Goal: Task Accomplishment & Management: Complete application form

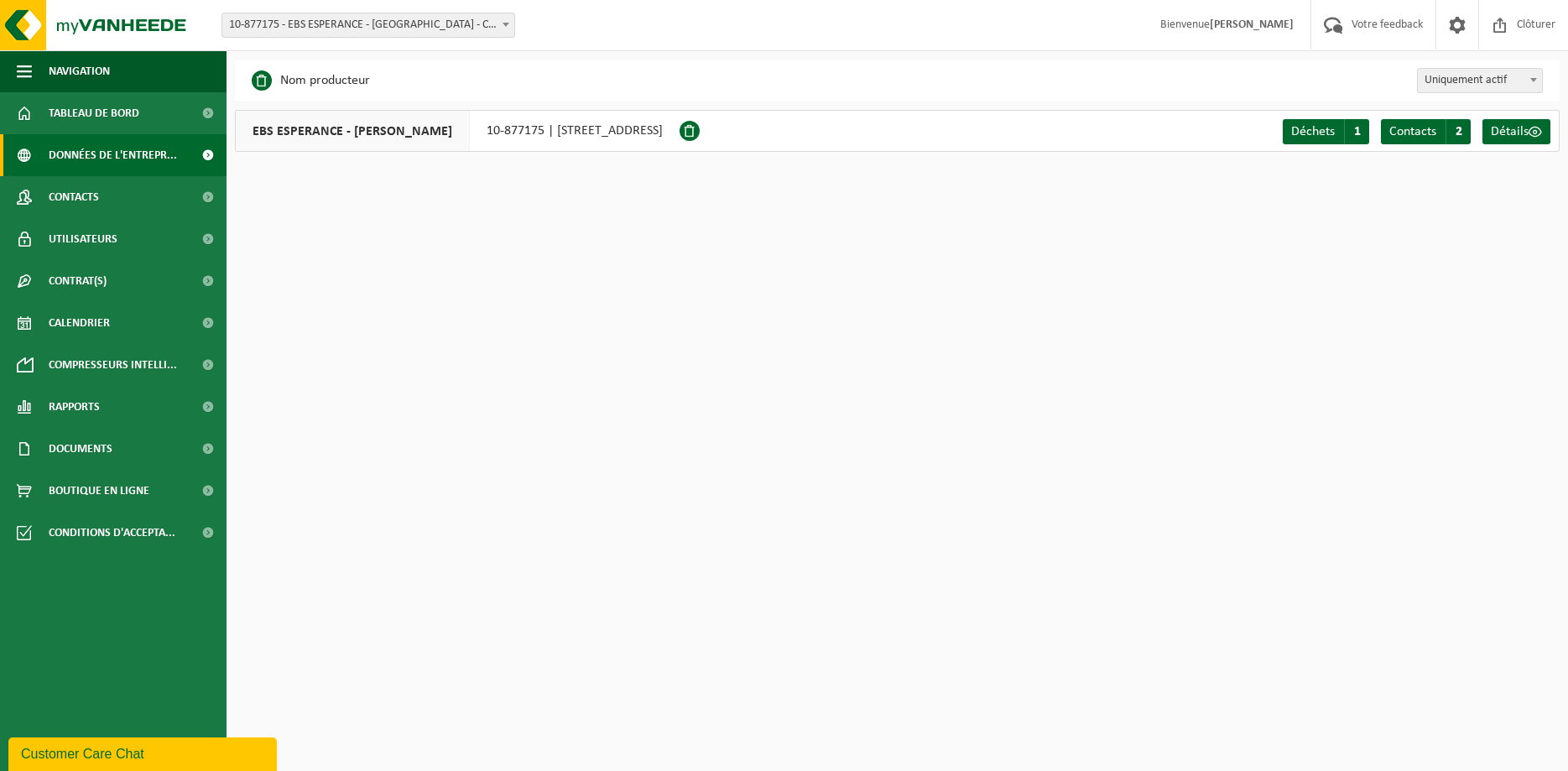
click at [364, 23] on span "10-877175 - EBS ESPERANCE - [GEOGRAPHIC_DATA] - CHANTELOUP LES VIGNES" at bounding box center [368, 25] width 292 height 24
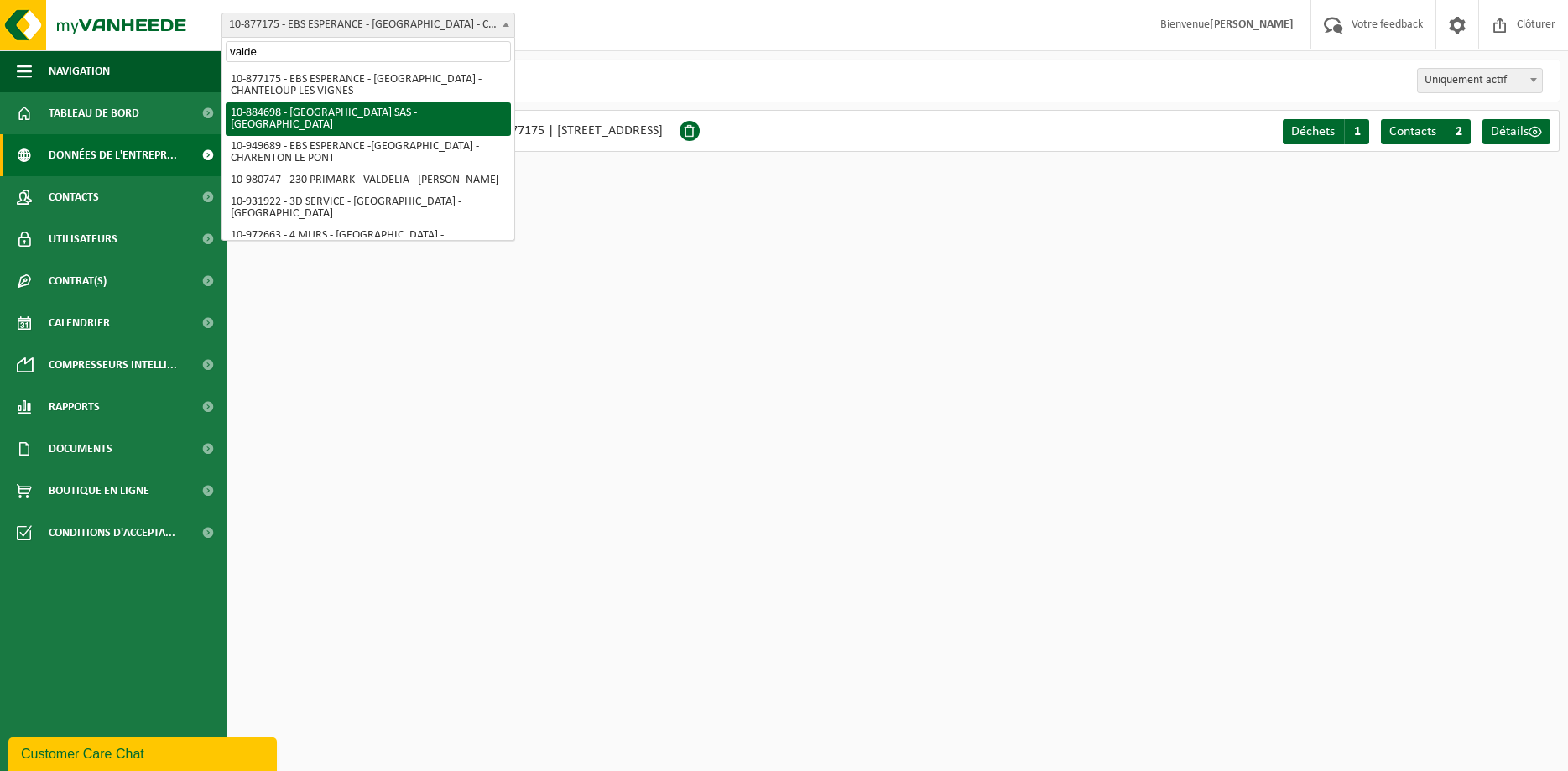
type input "valde"
select select "111989"
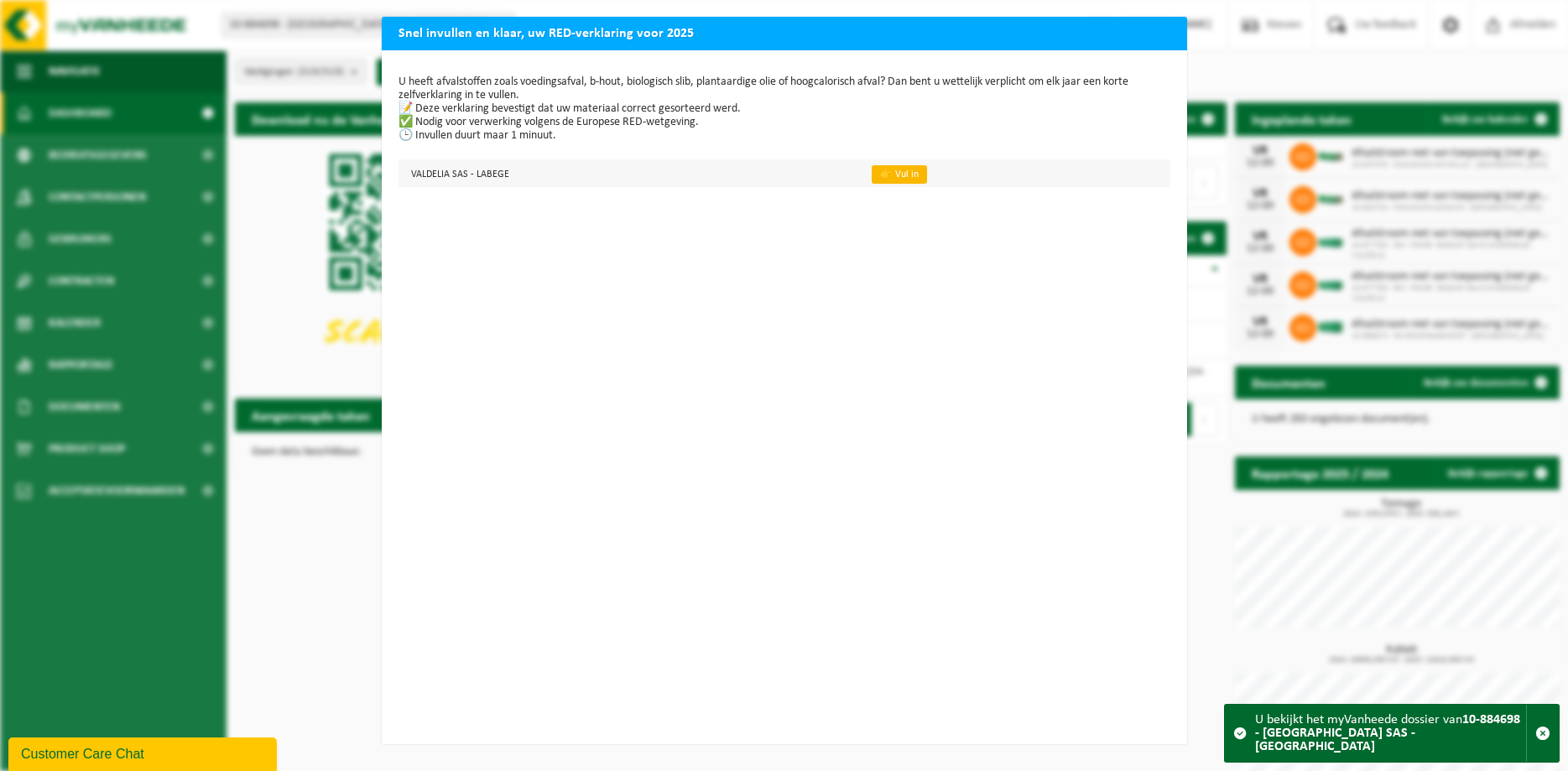
click at [888, 169] on link "👉 Vul in" at bounding box center [900, 174] width 55 height 19
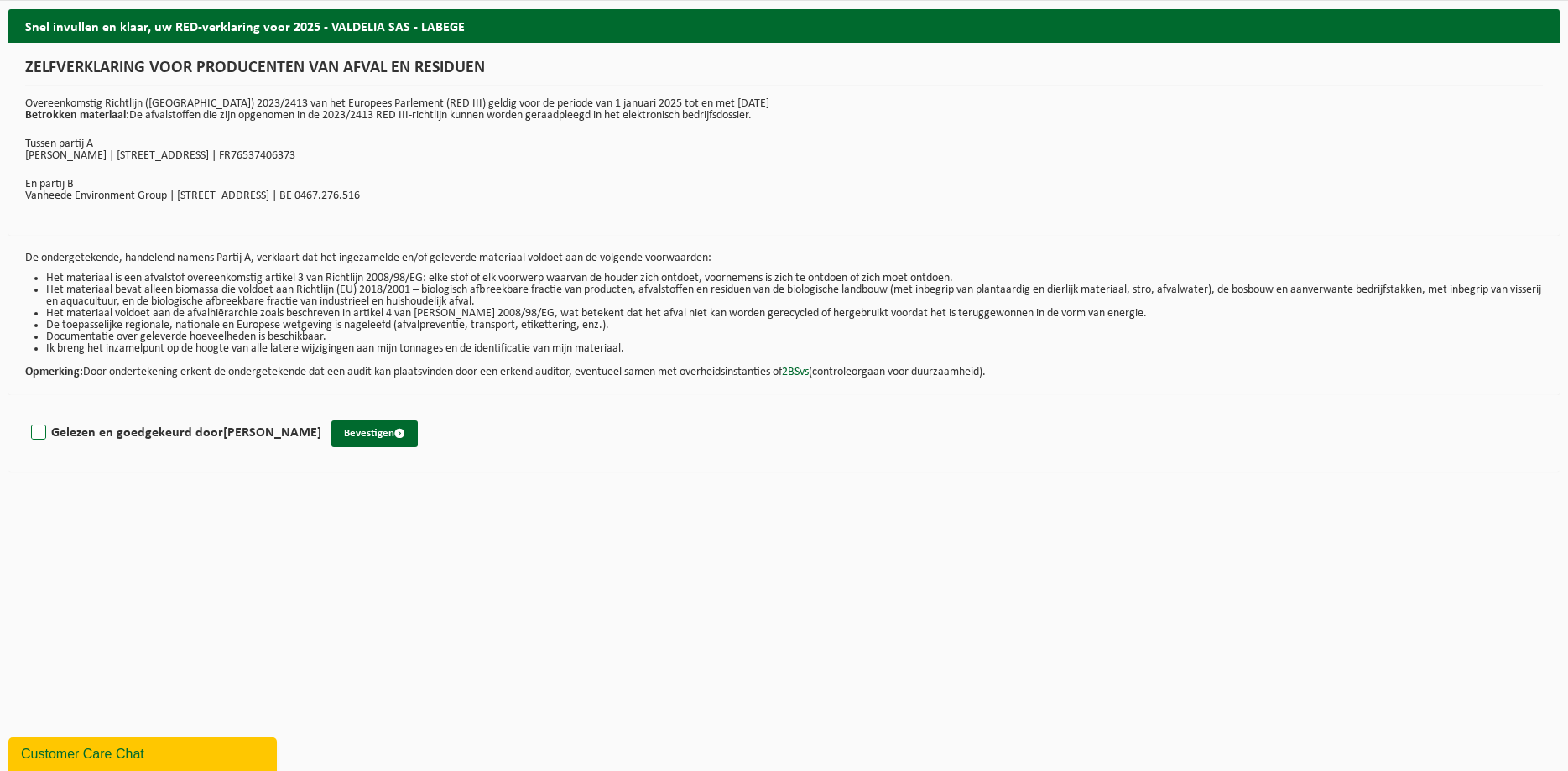
click at [129, 432] on label "Gelezen en goedgekeurd door MANUELLE CRIADO" at bounding box center [174, 432] width 293 height 25
click at [322, 412] on input "Gelezen en goedgekeurd door MANUELLE CRIADO" at bounding box center [322, 411] width 1 height 1
checkbox input "true"
click at [386, 443] on button "Bevestigen" at bounding box center [375, 433] width 87 height 27
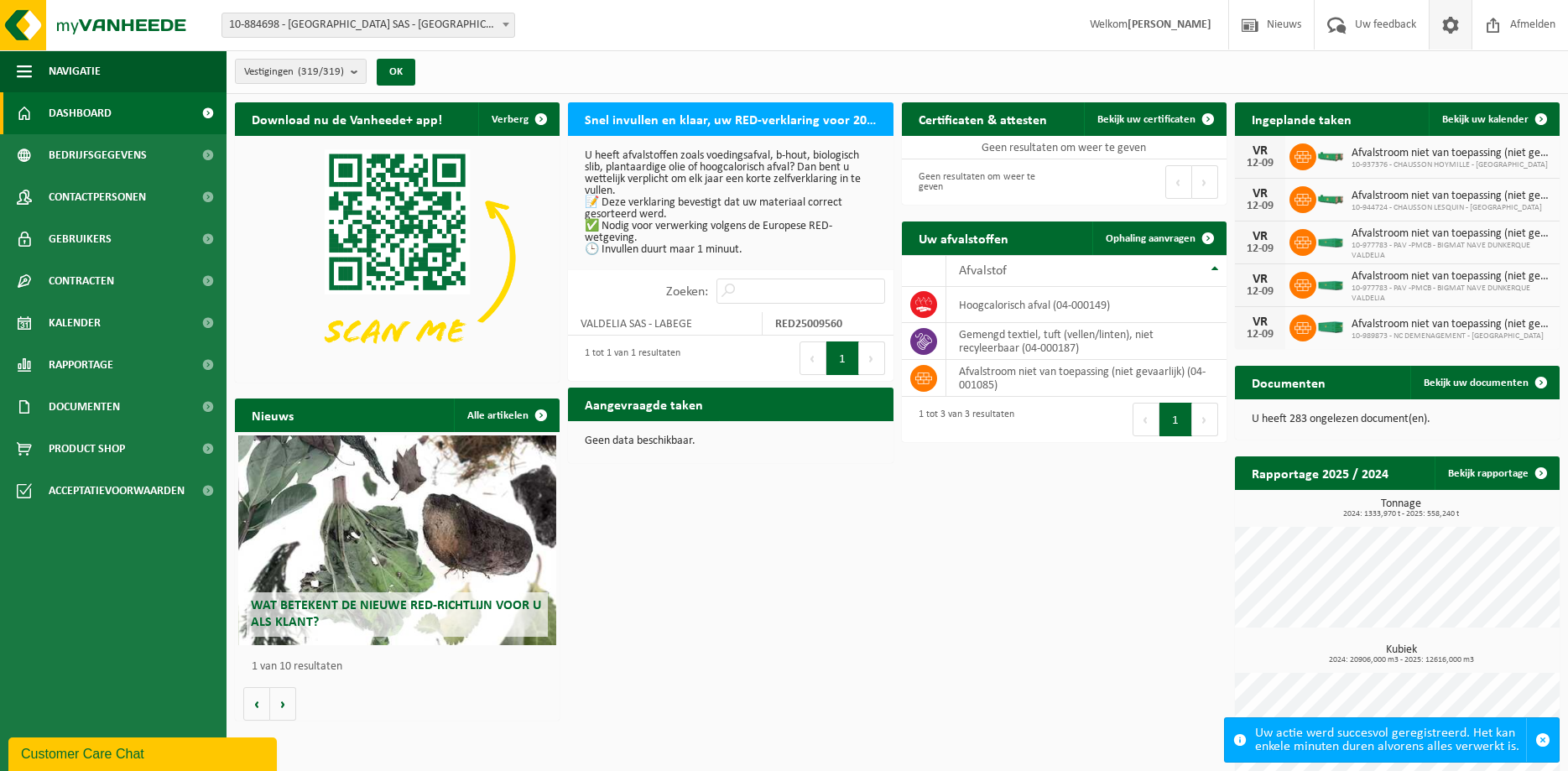
click at [1457, 23] on span at bounding box center [1451, 25] width 25 height 50
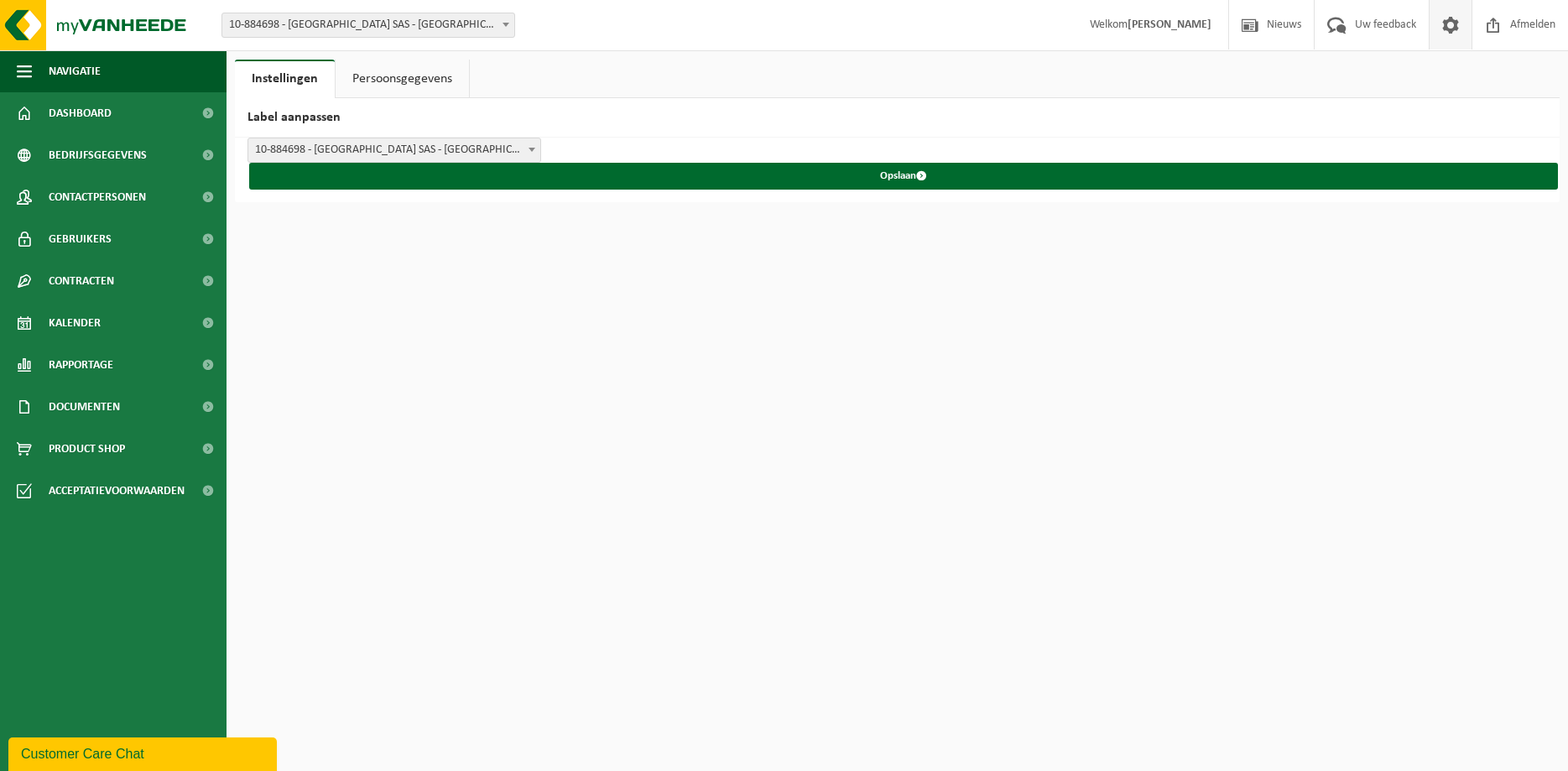
click at [1449, 25] on span at bounding box center [1451, 25] width 25 height 50
